Goal: Communication & Community: Answer question/provide support

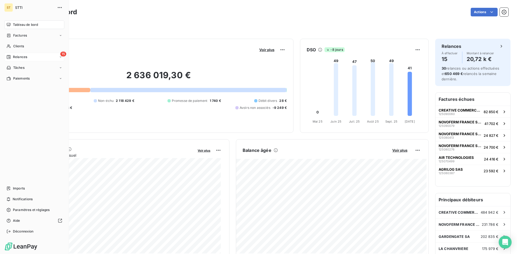
click at [18, 58] on span "Relances" at bounding box center [20, 57] width 14 height 5
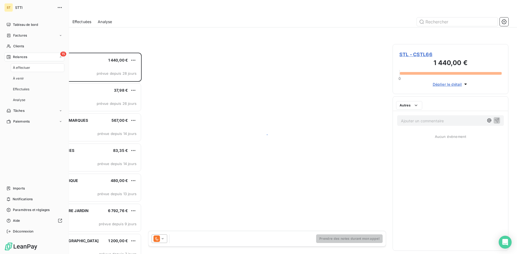
scroll to position [198, 112]
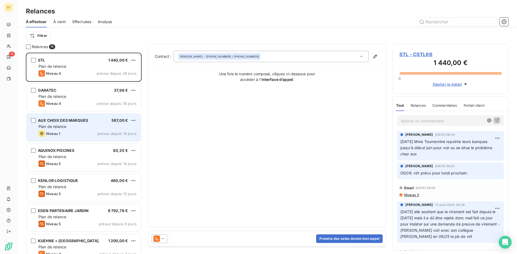
click at [75, 128] on div "Plan de relance" at bounding box center [88, 126] width 98 height 5
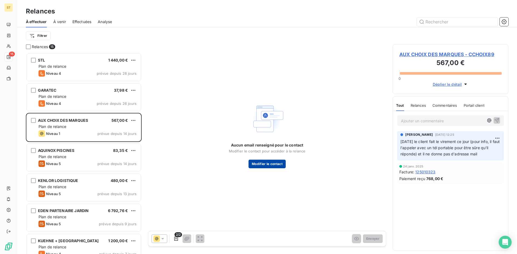
click at [272, 165] on button "Modifier le contact" at bounding box center [267, 164] width 37 height 9
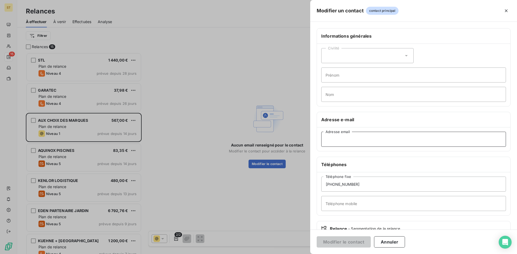
click at [345, 141] on input "Adresse email" at bounding box center [413, 139] width 185 height 15
paste input "[EMAIL_ADDRESS][DOMAIN_NAME]"
type input "[EMAIL_ADDRESS][DOMAIN_NAME]"
click at [347, 243] on button "Modifier le contact" at bounding box center [344, 242] width 54 height 11
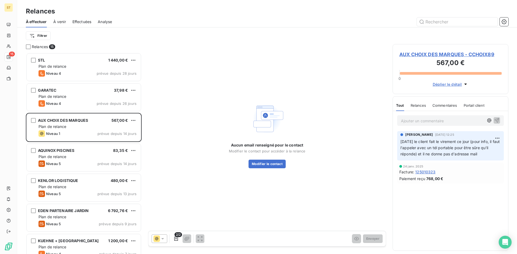
click at [228, 233] on div "2/2 Envoyer" at bounding box center [266, 239] width 237 height 15
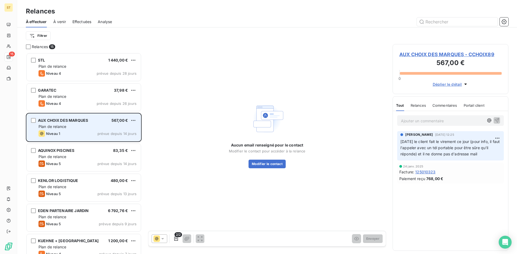
click at [98, 129] on div "Plan de relance" at bounding box center [88, 126] width 98 height 5
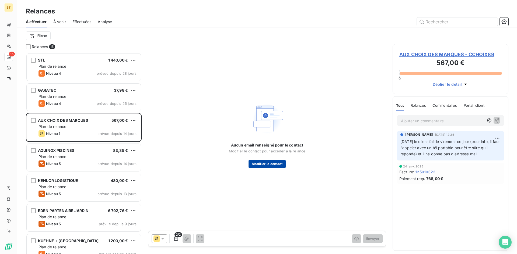
click at [273, 166] on button "Modifier le contact" at bounding box center [267, 164] width 37 height 9
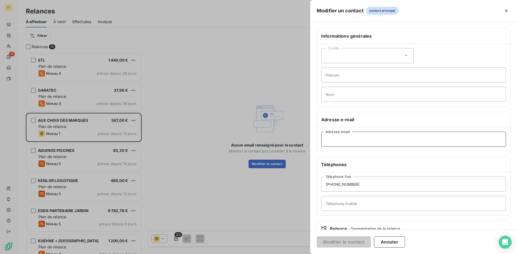
click at [343, 140] on input "Adresse email" at bounding box center [413, 139] width 185 height 15
paste input "[EMAIL_ADDRESS][DOMAIN_NAME]"
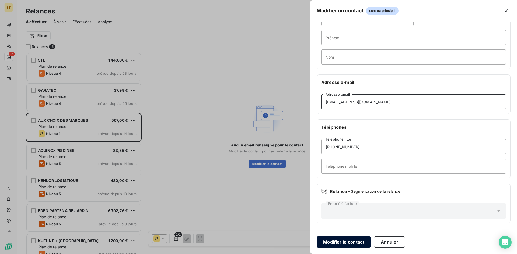
type input "[EMAIL_ADDRESS][DOMAIN_NAME]"
click at [345, 240] on button "Modifier le contact" at bounding box center [344, 242] width 54 height 11
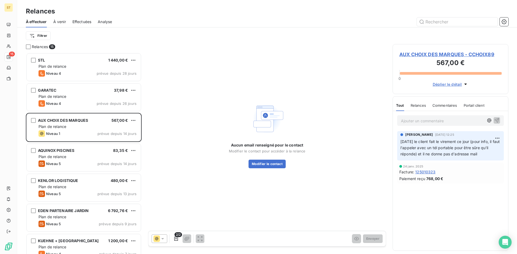
click at [421, 55] on span "AUX CHOIX DES MARQUES - CCHOIX89" at bounding box center [450, 54] width 102 height 7
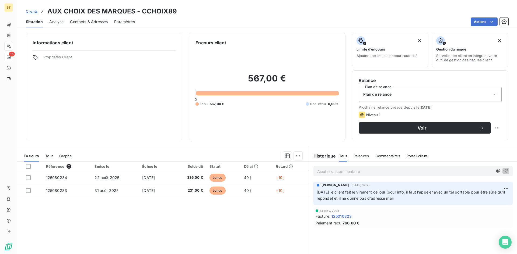
click at [89, 21] on span "Contacts & Adresses" at bounding box center [89, 21] width 38 height 5
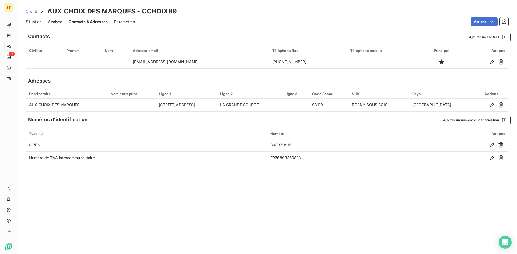
click at [32, 10] on span "Clients" at bounding box center [32, 11] width 12 height 4
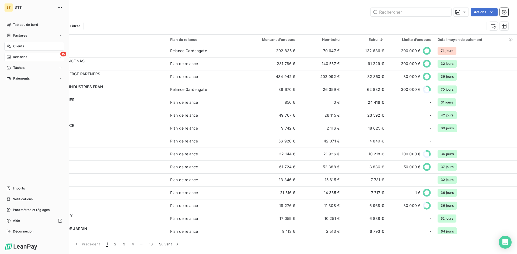
click at [23, 57] on span "Relances" at bounding box center [20, 57] width 14 height 5
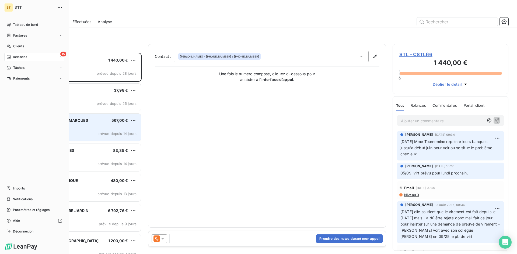
scroll to position [198, 112]
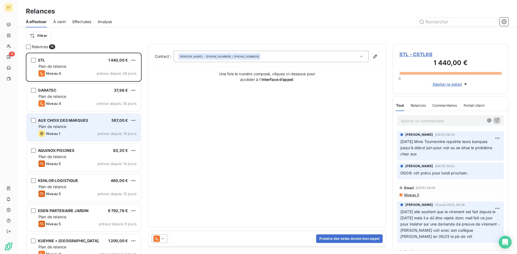
click at [72, 130] on div "AUX CHOIX DES MARQUES 567,00 € Plan de relance Niveau 1 prévue depuis 14 jours" at bounding box center [84, 127] width 114 height 27
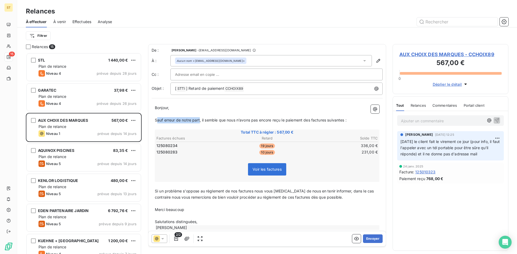
drag, startPoint x: 200, startPoint y: 121, endPoint x: 158, endPoint y: 123, distance: 42.3
click at [158, 123] on p "Sauf erreur de notre part, il semble que nous n’avons pas encore reçu le paieme…" at bounding box center [267, 120] width 225 height 6
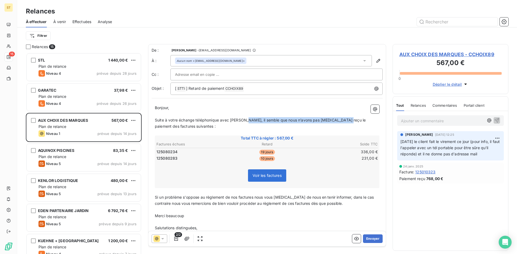
drag, startPoint x: 245, startPoint y: 121, endPoint x: 345, endPoint y: 119, distance: 100.7
click at [345, 119] on span "Suite à votre échange téléphonique avec [PERSON_NAME], il semble que nous n’avo…" at bounding box center [261, 123] width 212 height 11
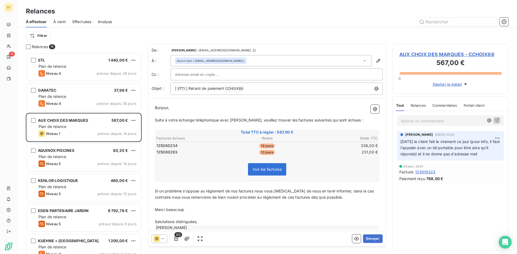
click at [204, 73] on input "text" at bounding box center [204, 75] width 58 height 8
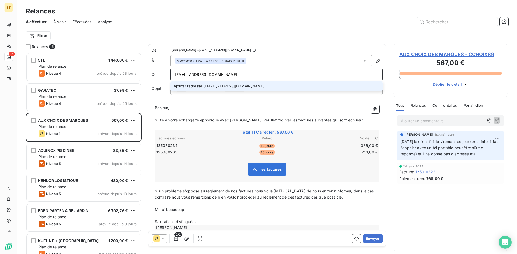
type input "[EMAIL_ADDRESS][DOMAIN_NAME]"
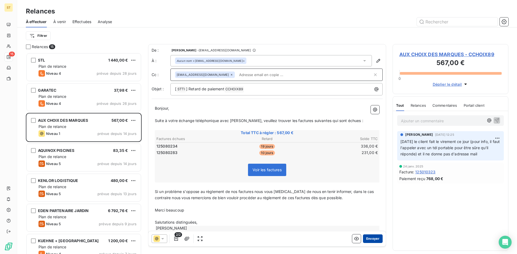
click at [372, 240] on button "Envoyer" at bounding box center [373, 239] width 20 height 9
